Goal: Navigation & Orientation: Find specific page/section

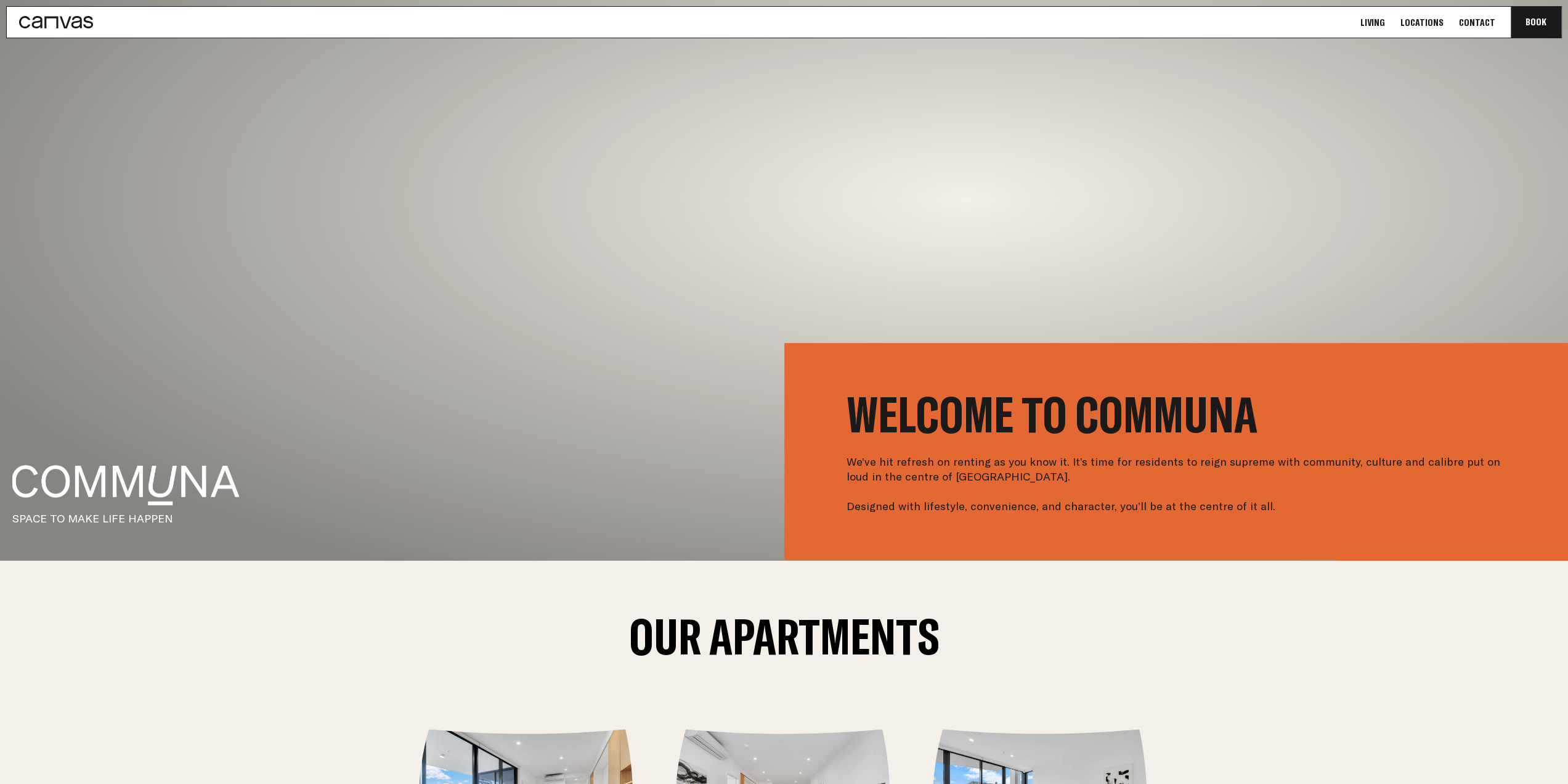
scroll to position [402, 0]
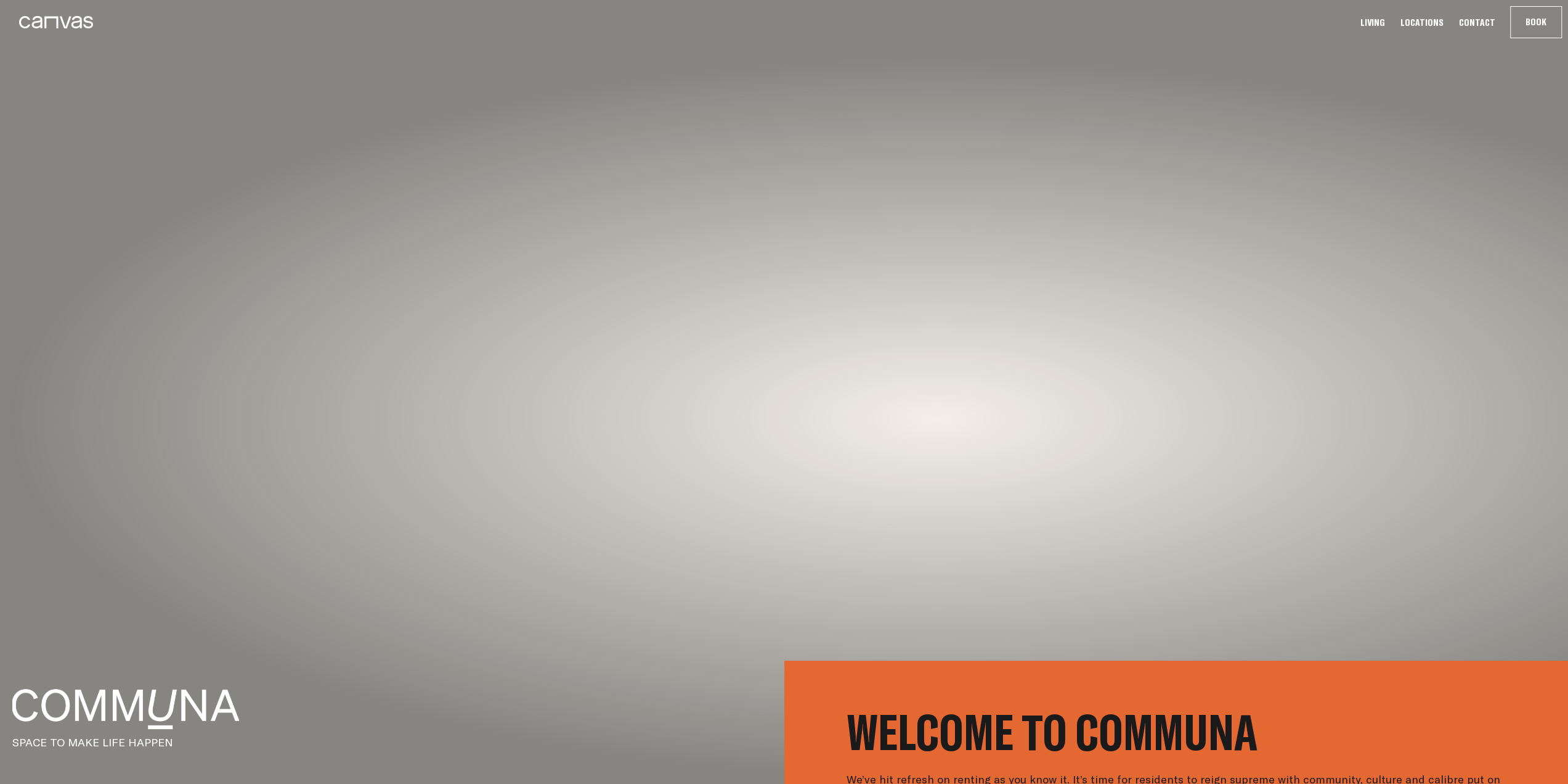
click at [898, 32] on ul "Living Locations Contact Book Communa" at bounding box center [1461, 22] width 216 height 31
click at [898, 19] on link "Locations" at bounding box center [1422, 22] width 50 height 13
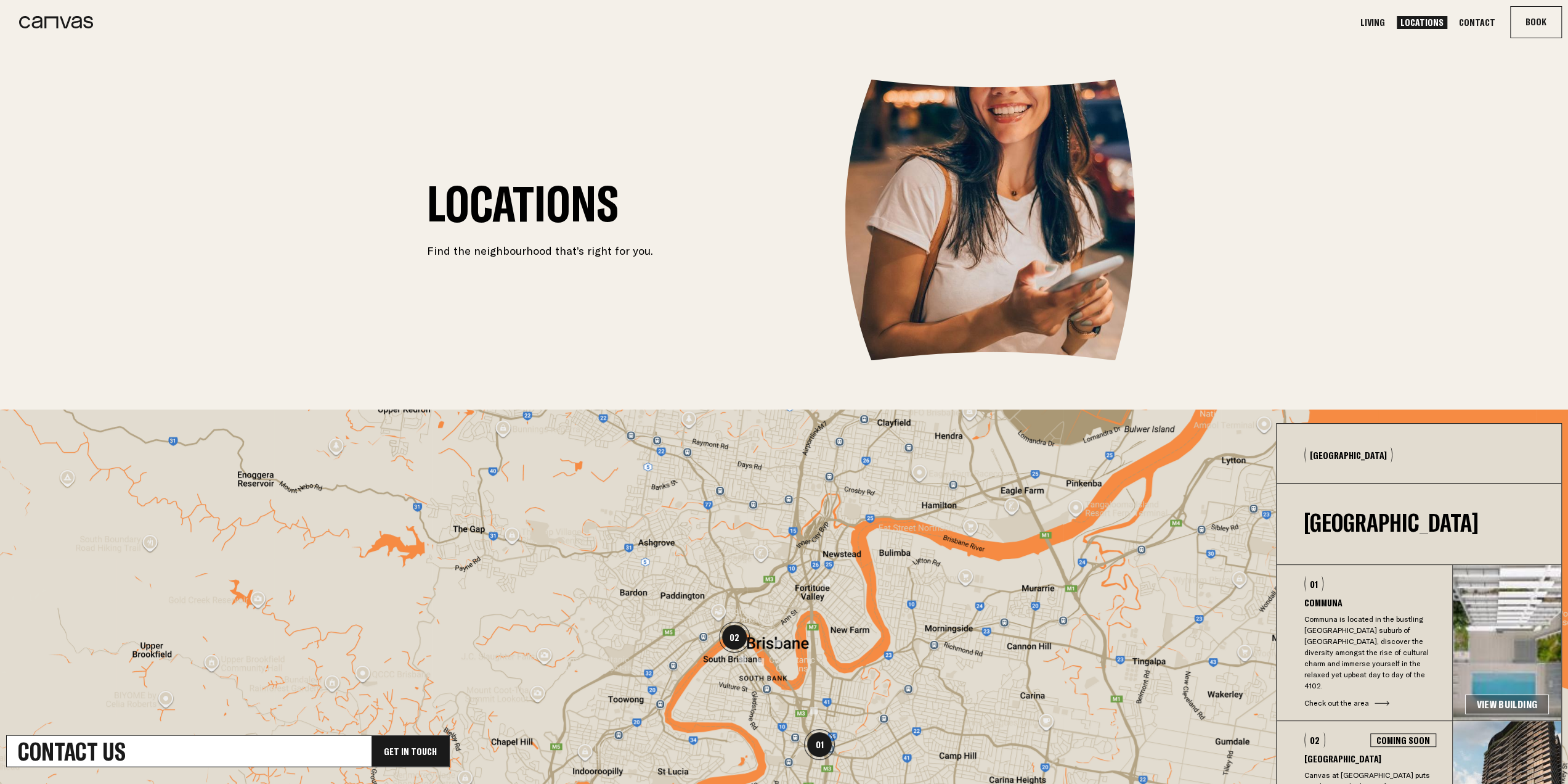
click at [898, 21] on link "Living" at bounding box center [1372, 22] width 32 height 13
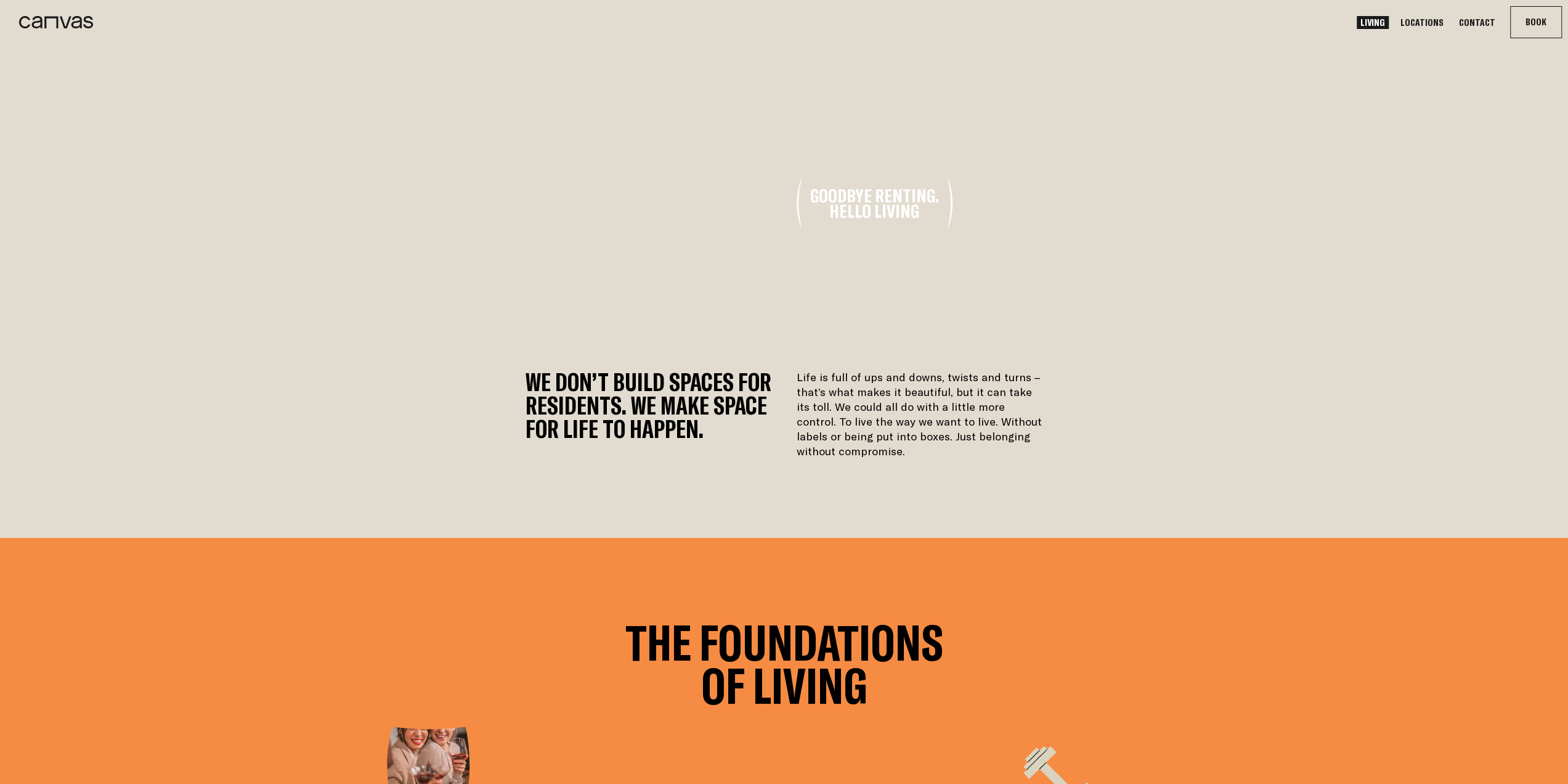
click at [898, 23] on link "Locations" at bounding box center [1422, 22] width 50 height 13
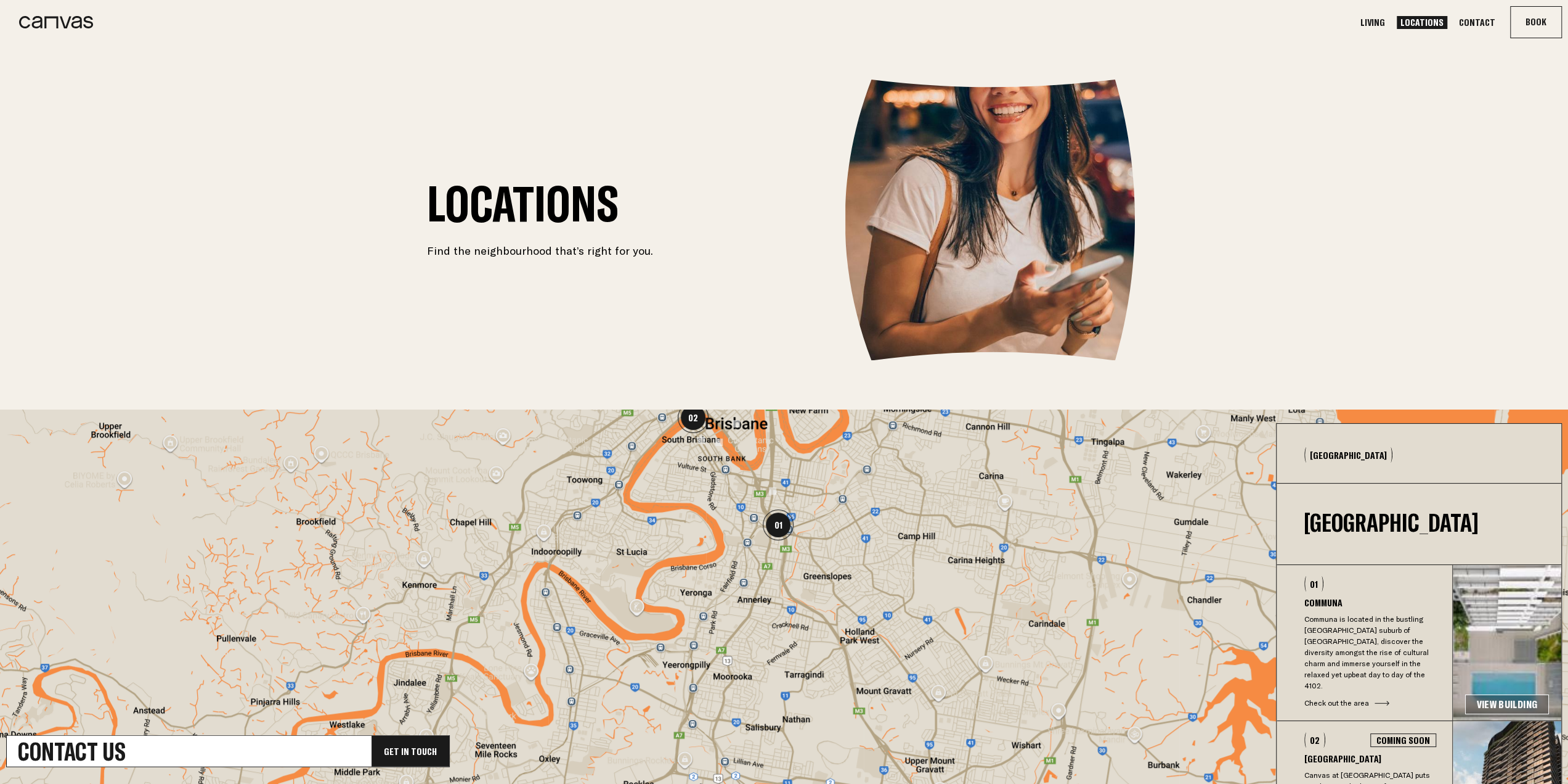
drag, startPoint x: 852, startPoint y: 705, endPoint x: 805, endPoint y: 495, distance: 215.2
click at [805, 495] on div at bounding box center [784, 646] width 1568 height 473
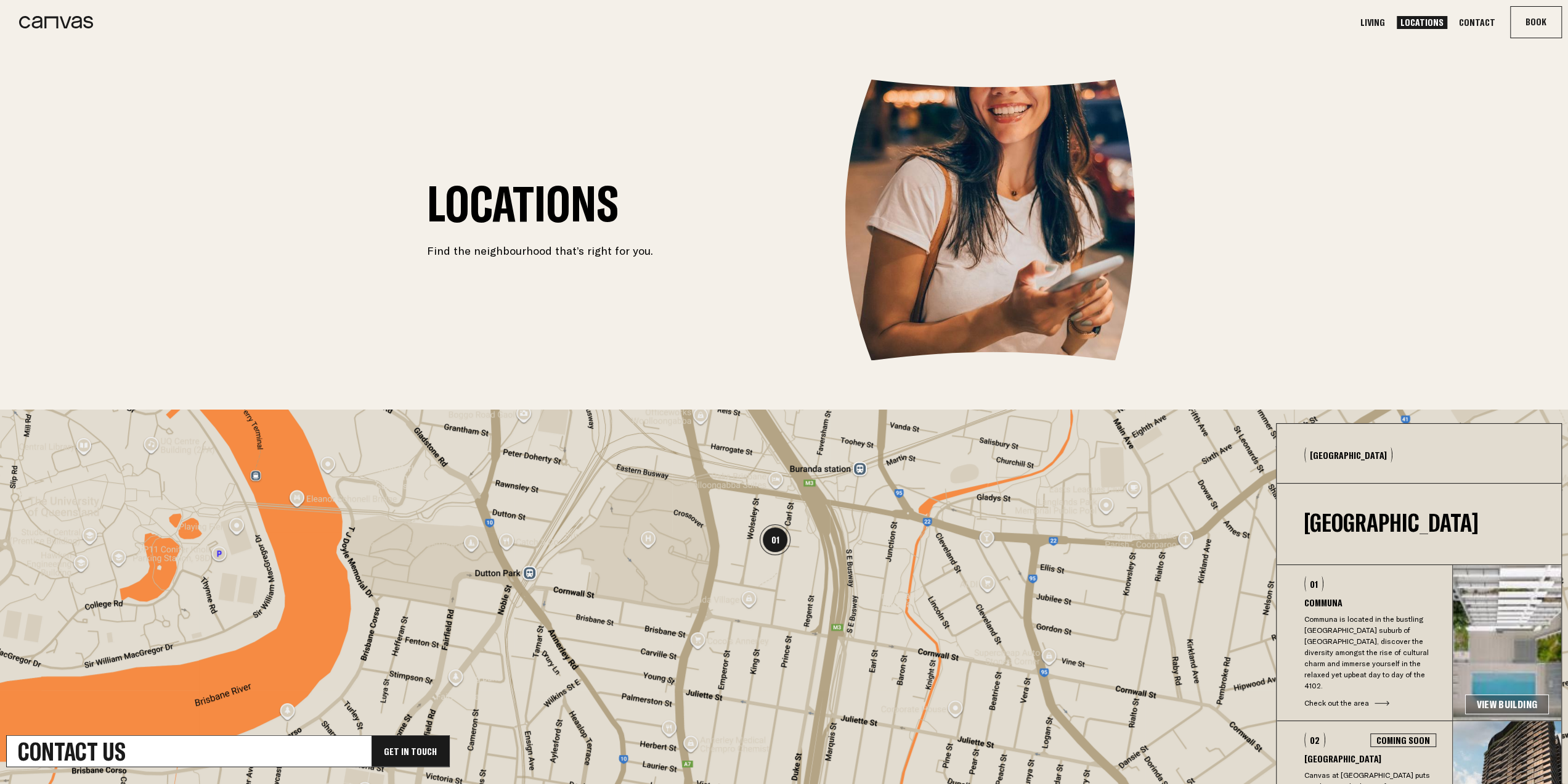
click at [780, 541] on img "01" at bounding box center [775, 540] width 31 height 31
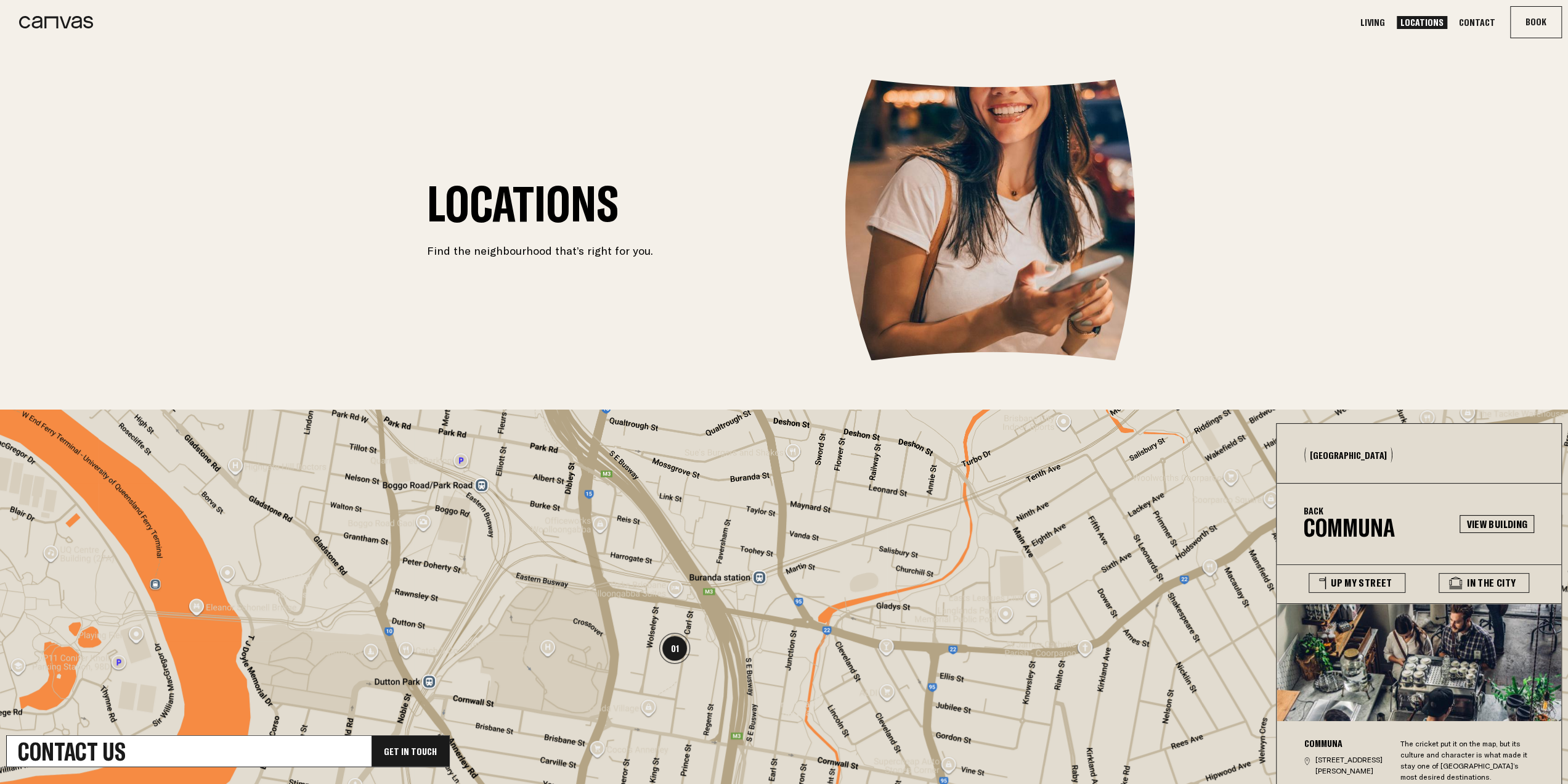
drag, startPoint x: 849, startPoint y: 561, endPoint x: 755, endPoint y: 664, distance: 139.4
click at [756, 664] on div at bounding box center [784, 646] width 1568 height 473
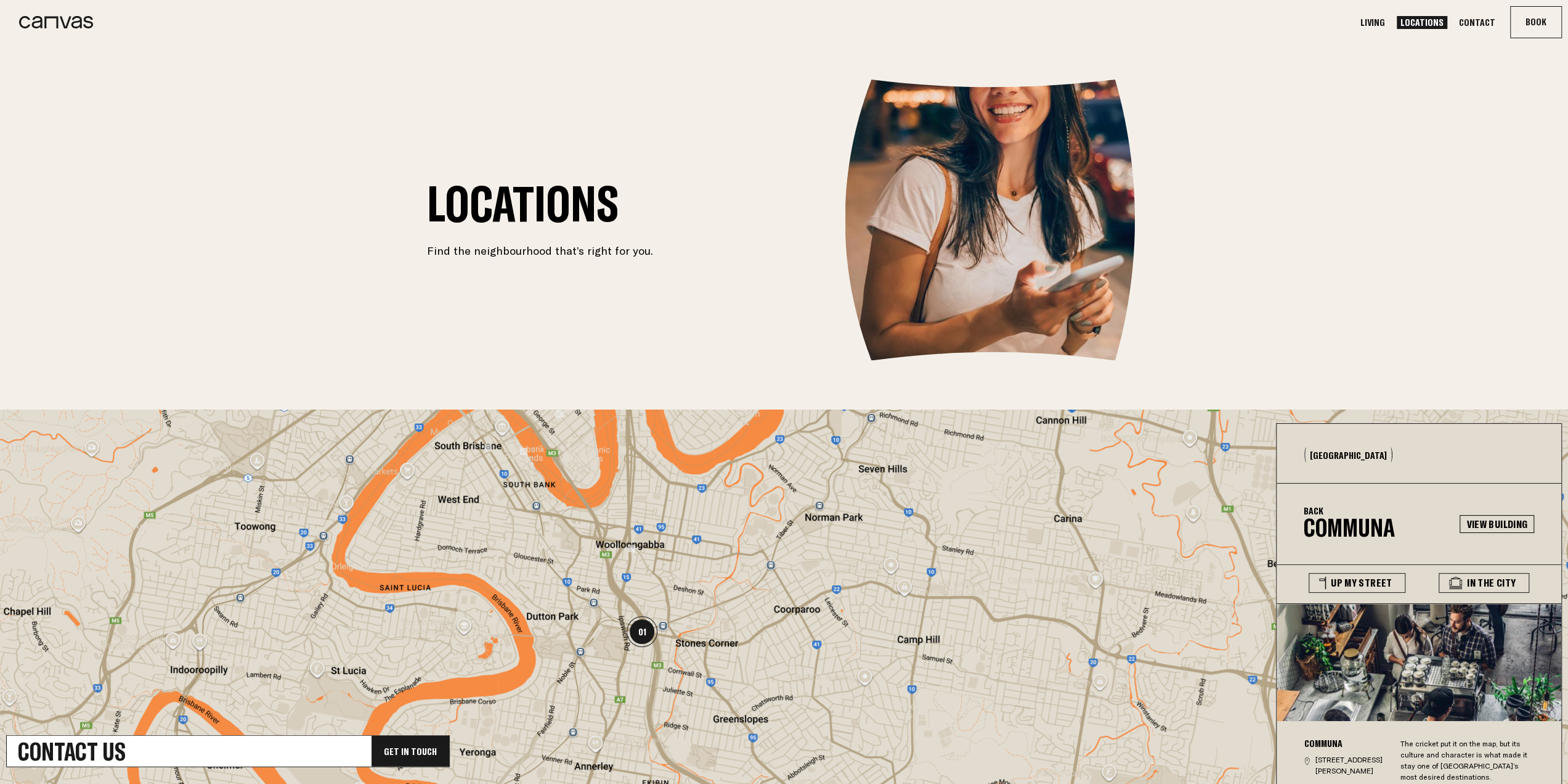
click at [631, 546] on img at bounding box center [632, 548] width 8 height 8
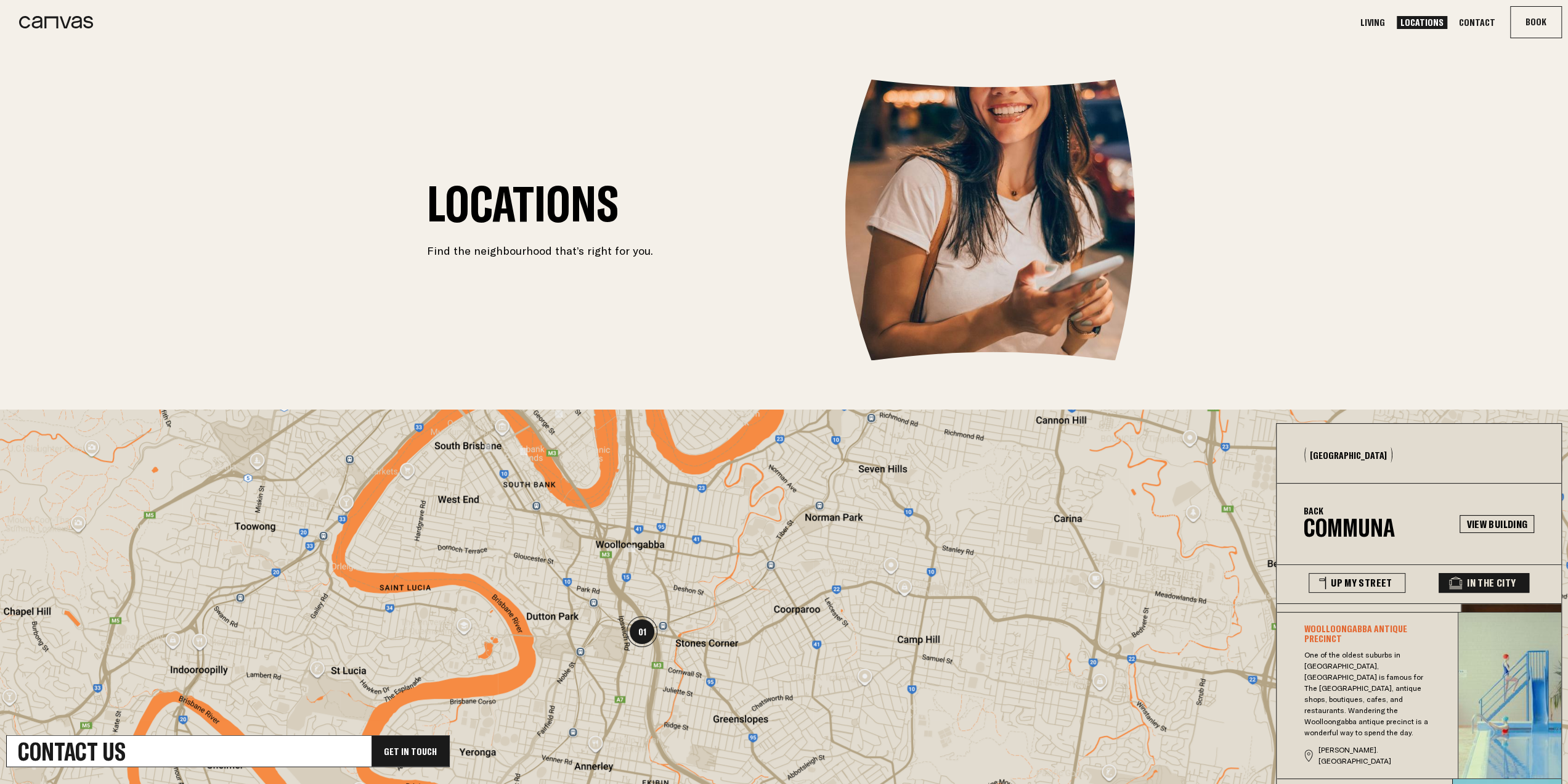
click at [642, 630] on img "01" at bounding box center [642, 631] width 31 height 31
click at [639, 630] on img "01" at bounding box center [642, 631] width 31 height 31
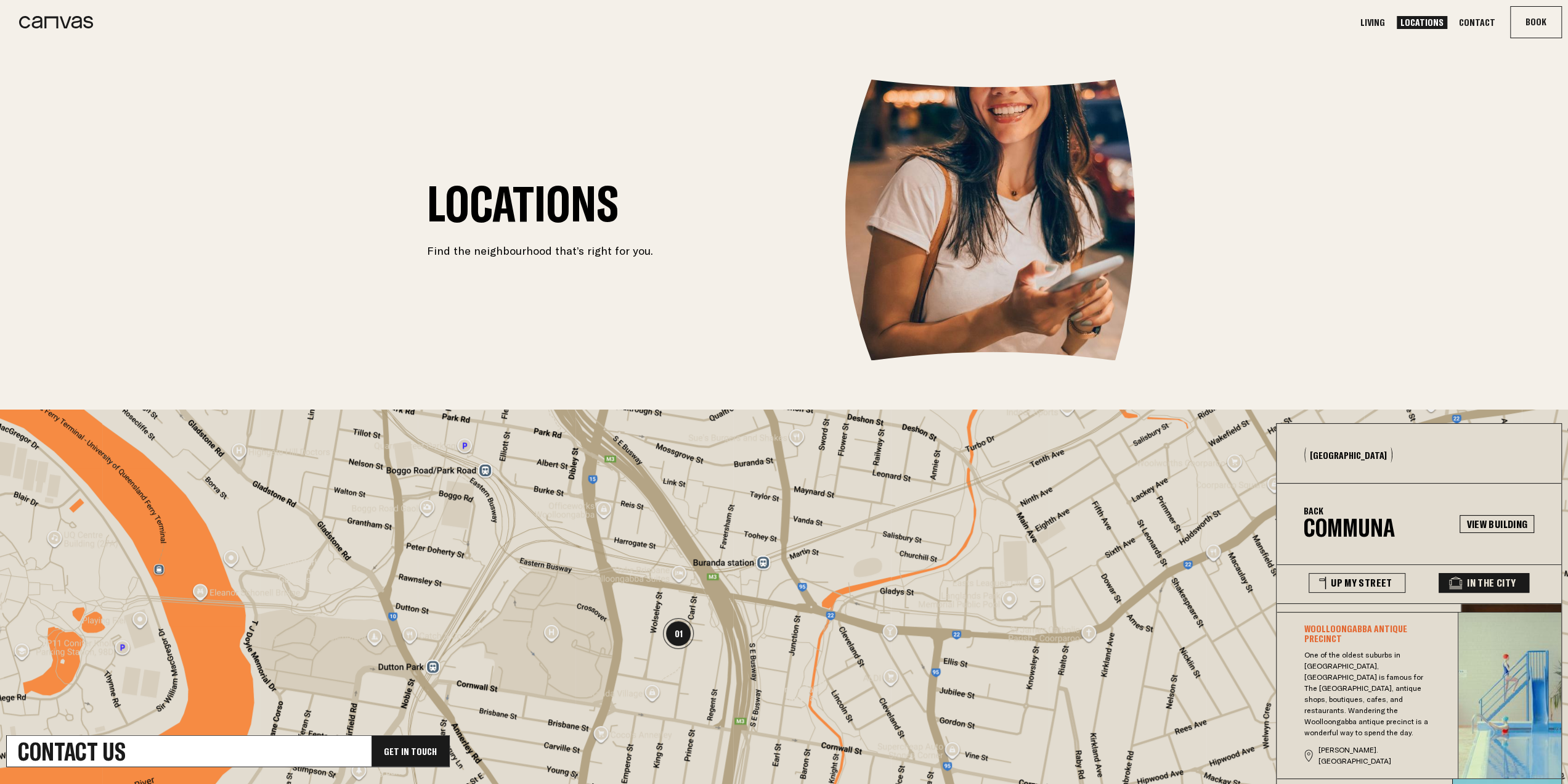
drag, startPoint x: 729, startPoint y: 638, endPoint x: 733, endPoint y: 633, distance: 6.4
click at [733, 633] on div at bounding box center [784, 646] width 1568 height 473
